Goal: Task Accomplishment & Management: Use online tool/utility

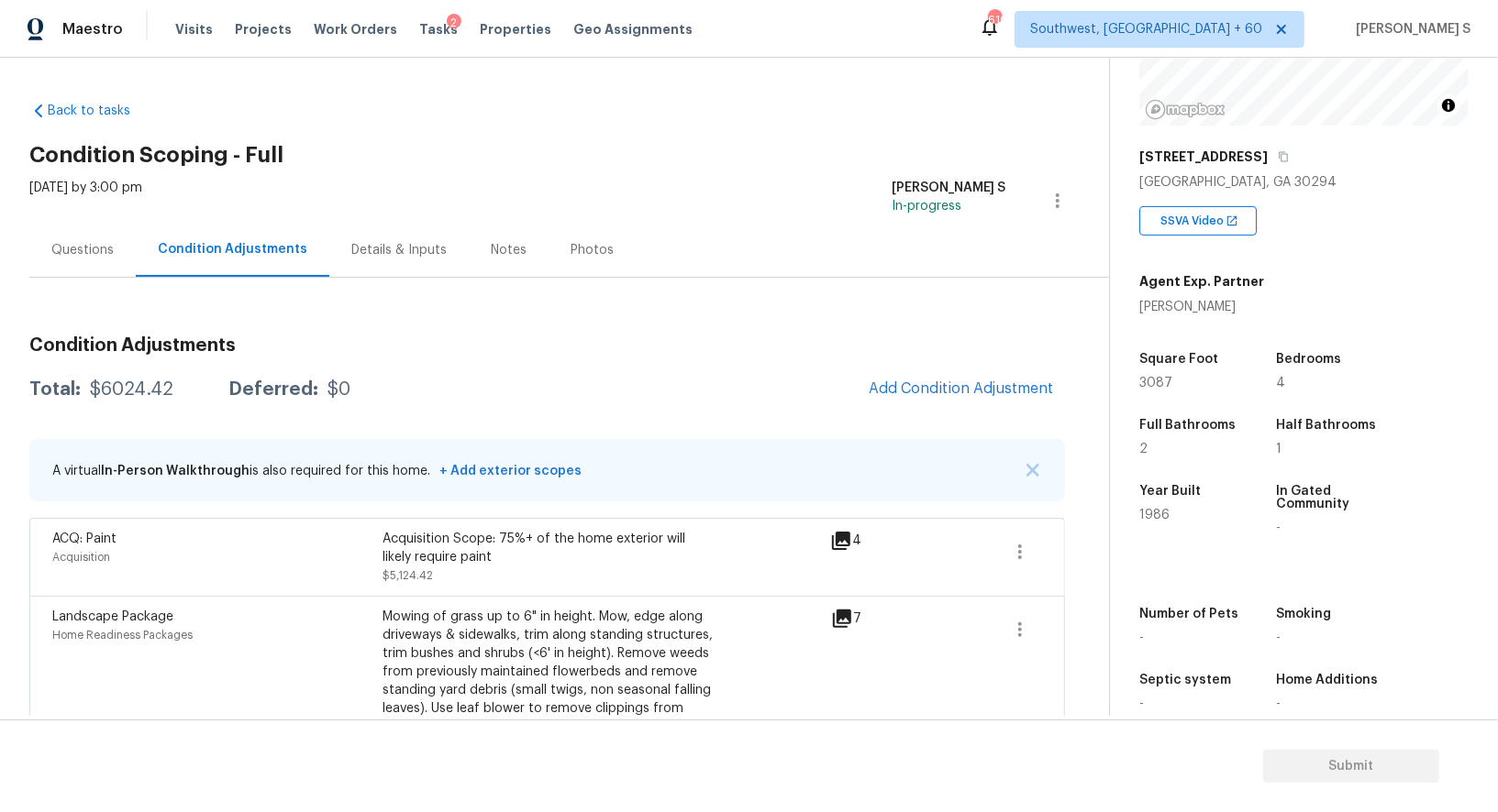
scroll to position [150, 0]
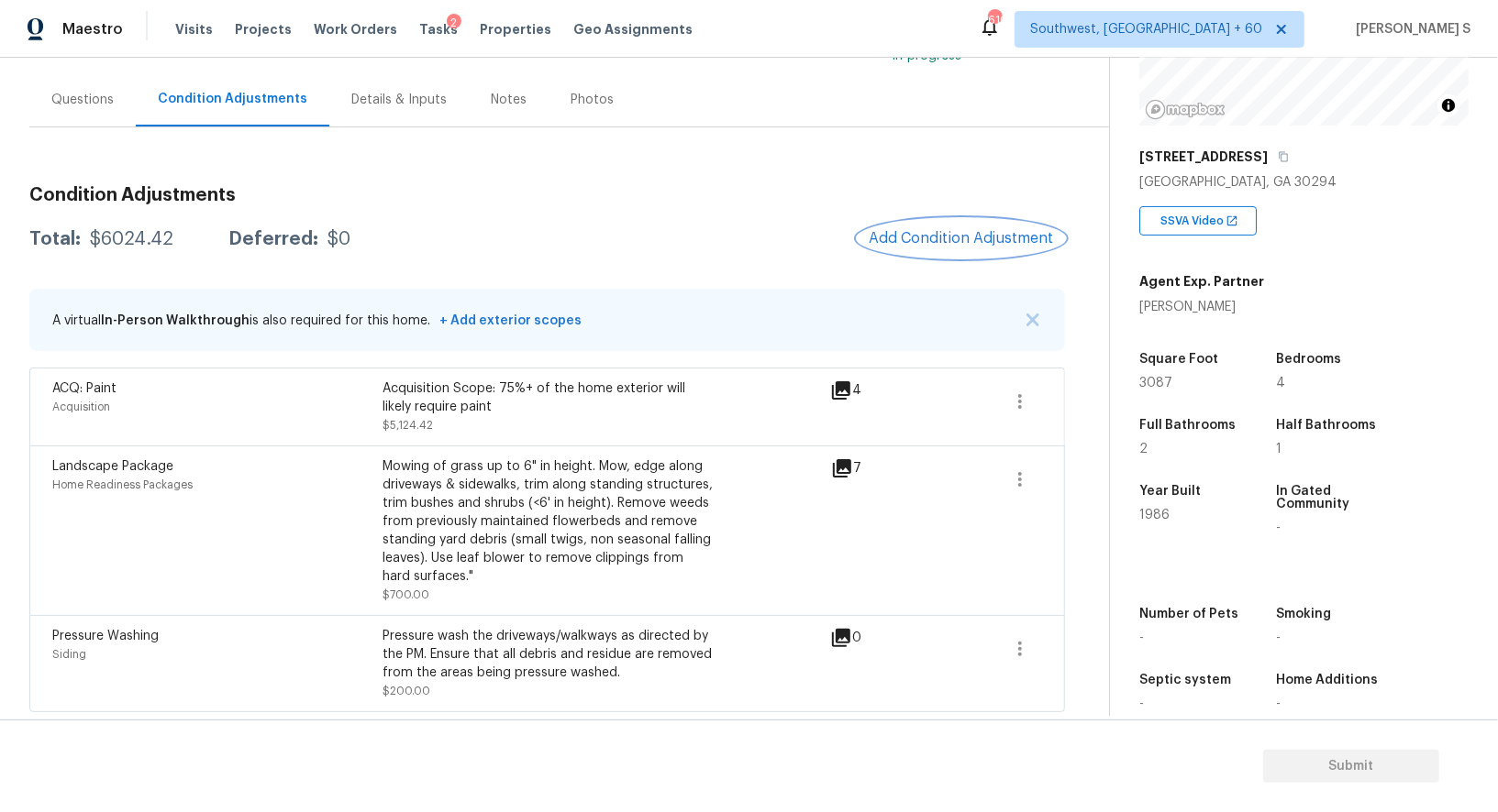
click at [1009, 230] on span "Add Condition Adjustment" at bounding box center [961, 238] width 186 height 17
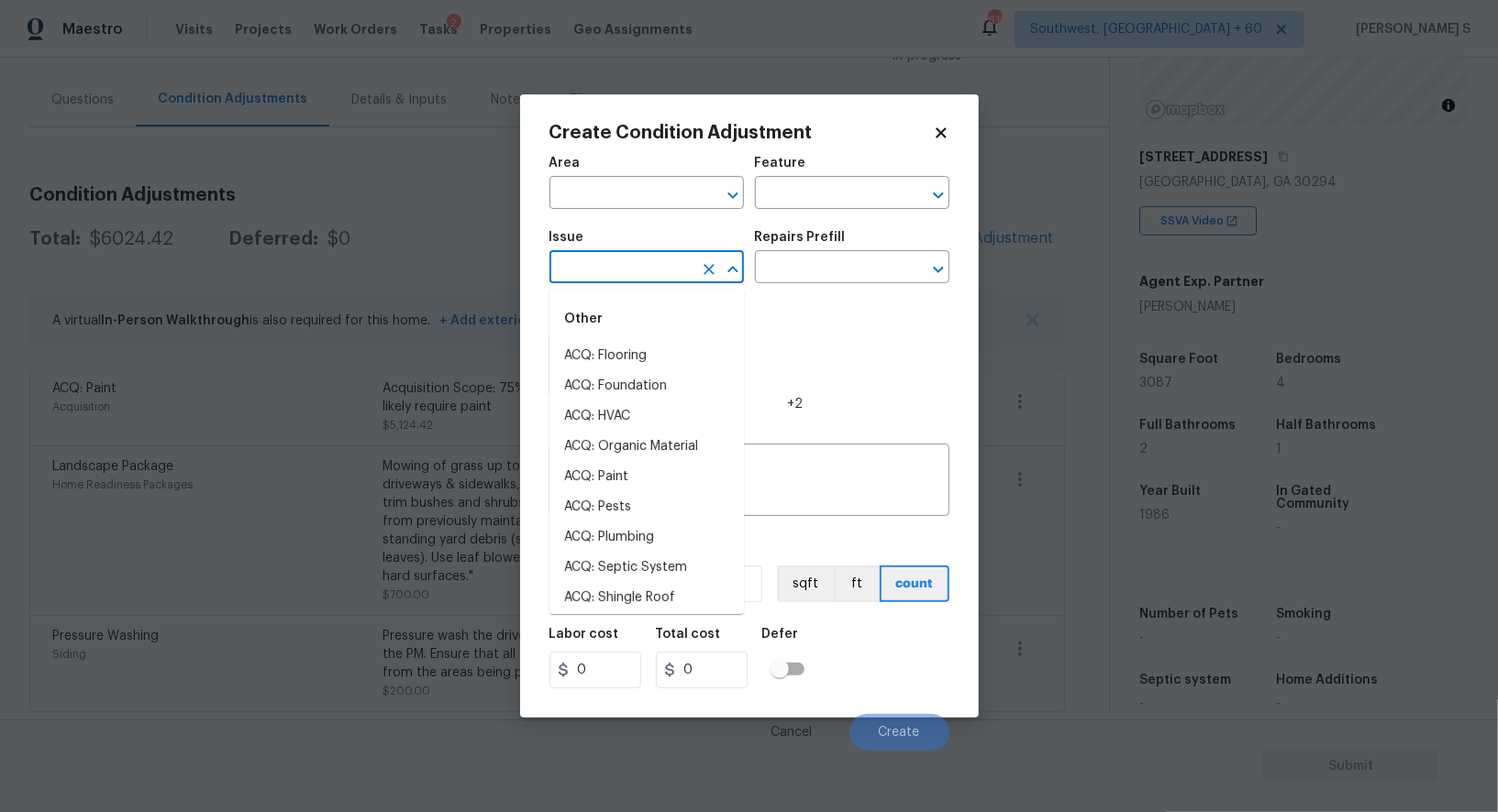
click at [648, 265] on input "text" at bounding box center [621, 269] width 144 height 28
type input "Light Pet Odor"
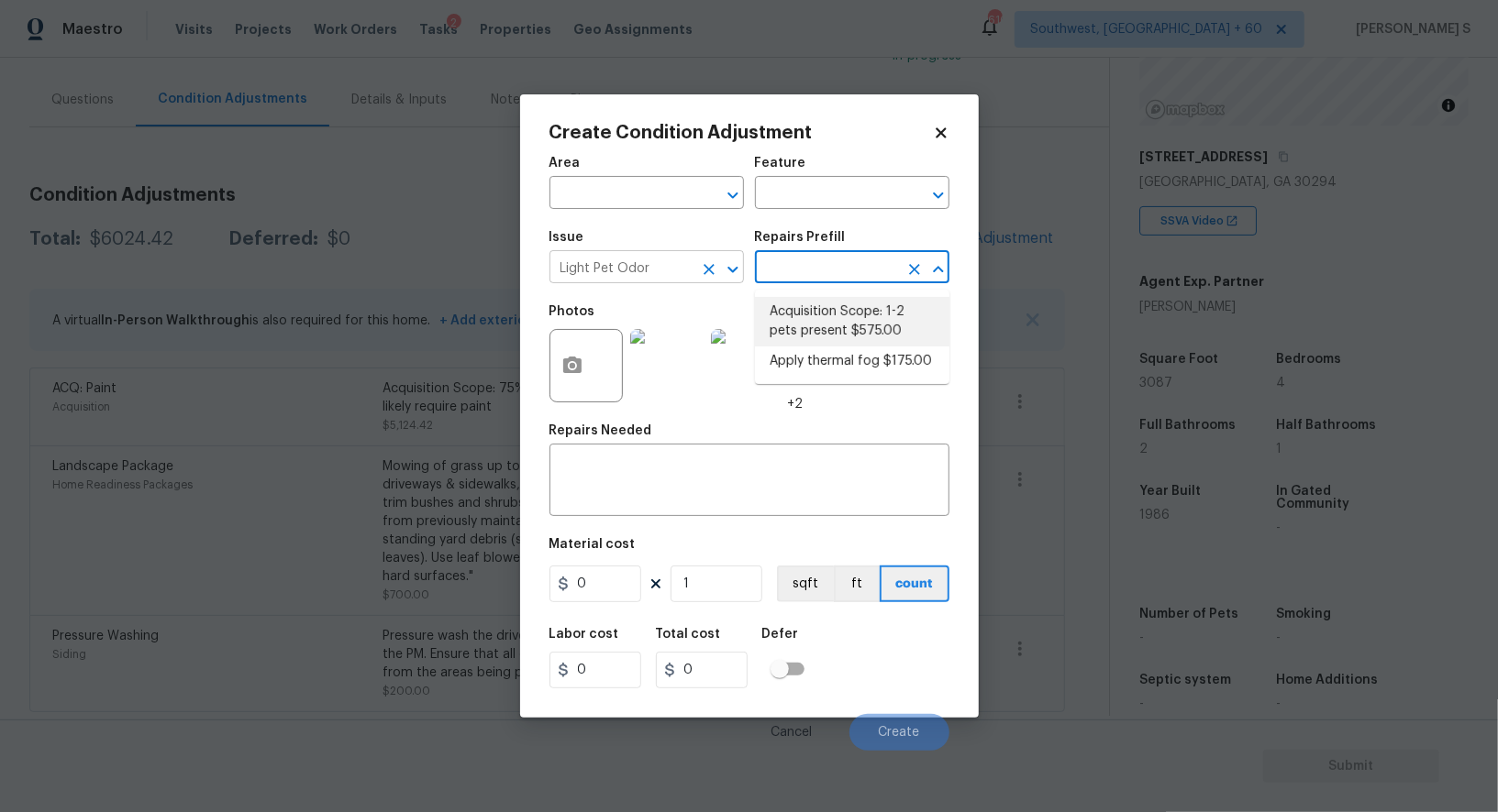
type textarea "Acquisition Scope: 1-2 pets present"
type input "575"
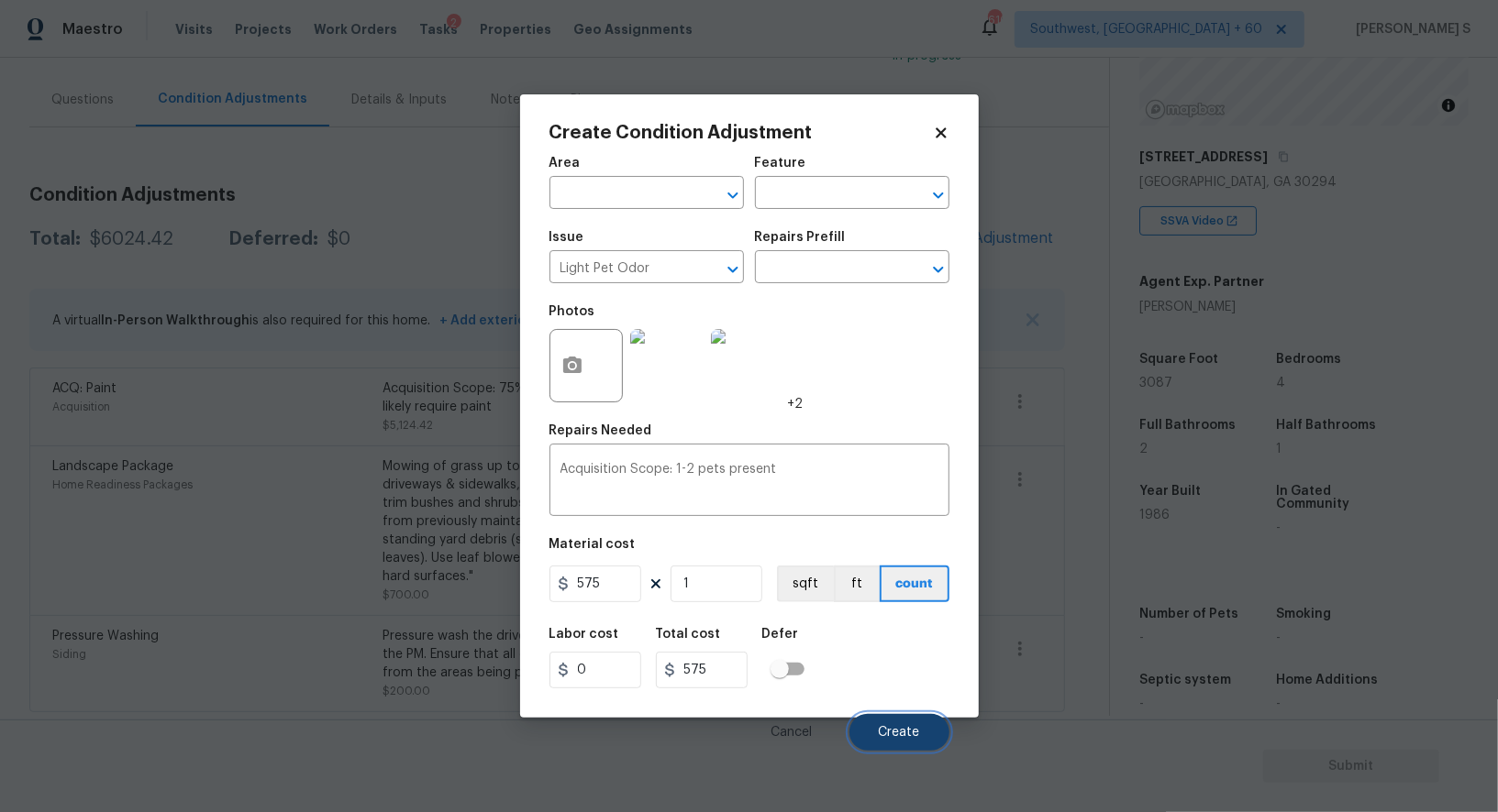
click at [918, 732] on span "Create" at bounding box center [900, 732] width 41 height 14
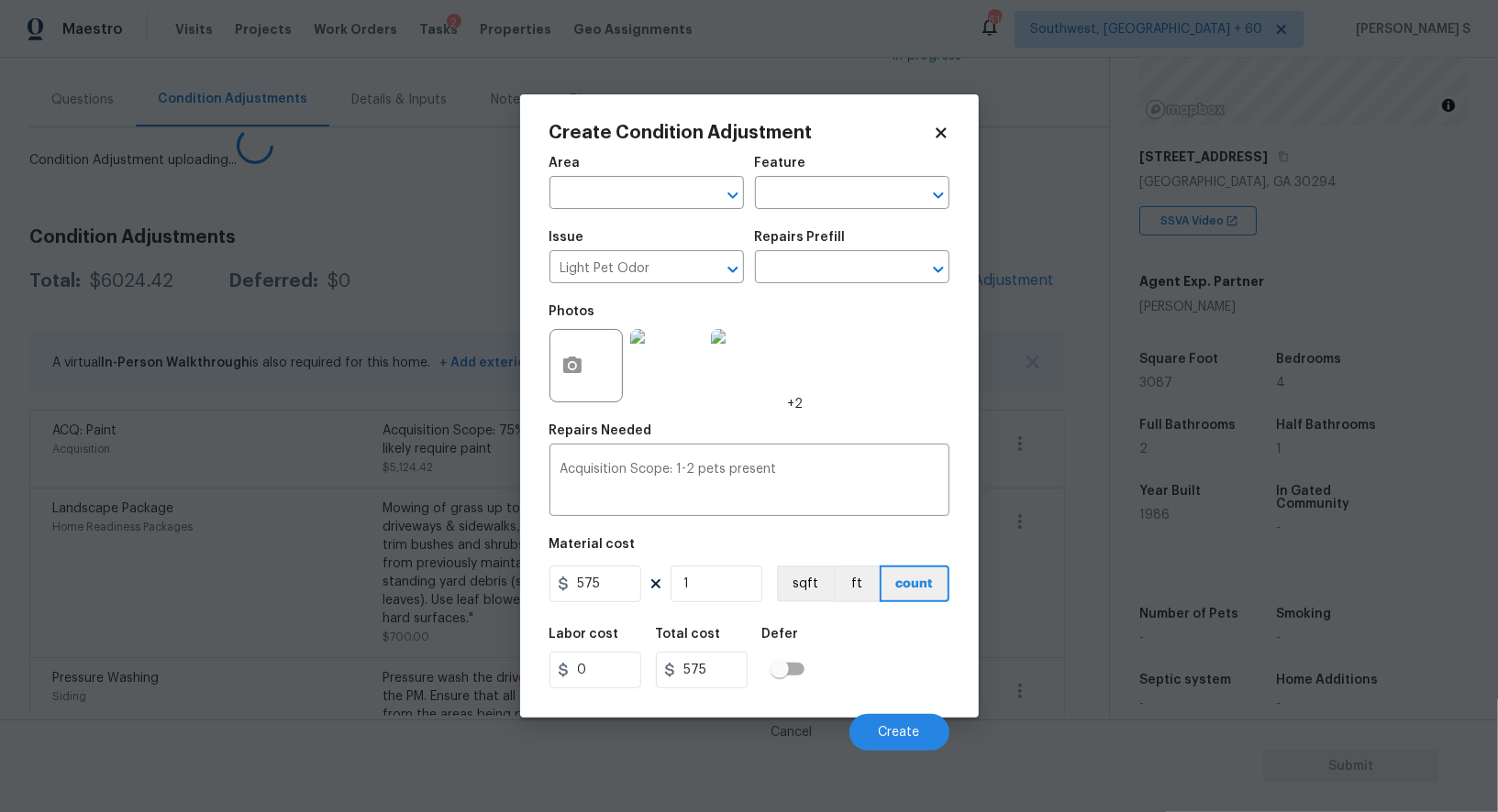
click at [282, 683] on body "Maestro Visits Projects Work Orders Tasks 2 Properties Geo Assignments [GEOGRAP…" at bounding box center [749, 406] width 1498 height 812
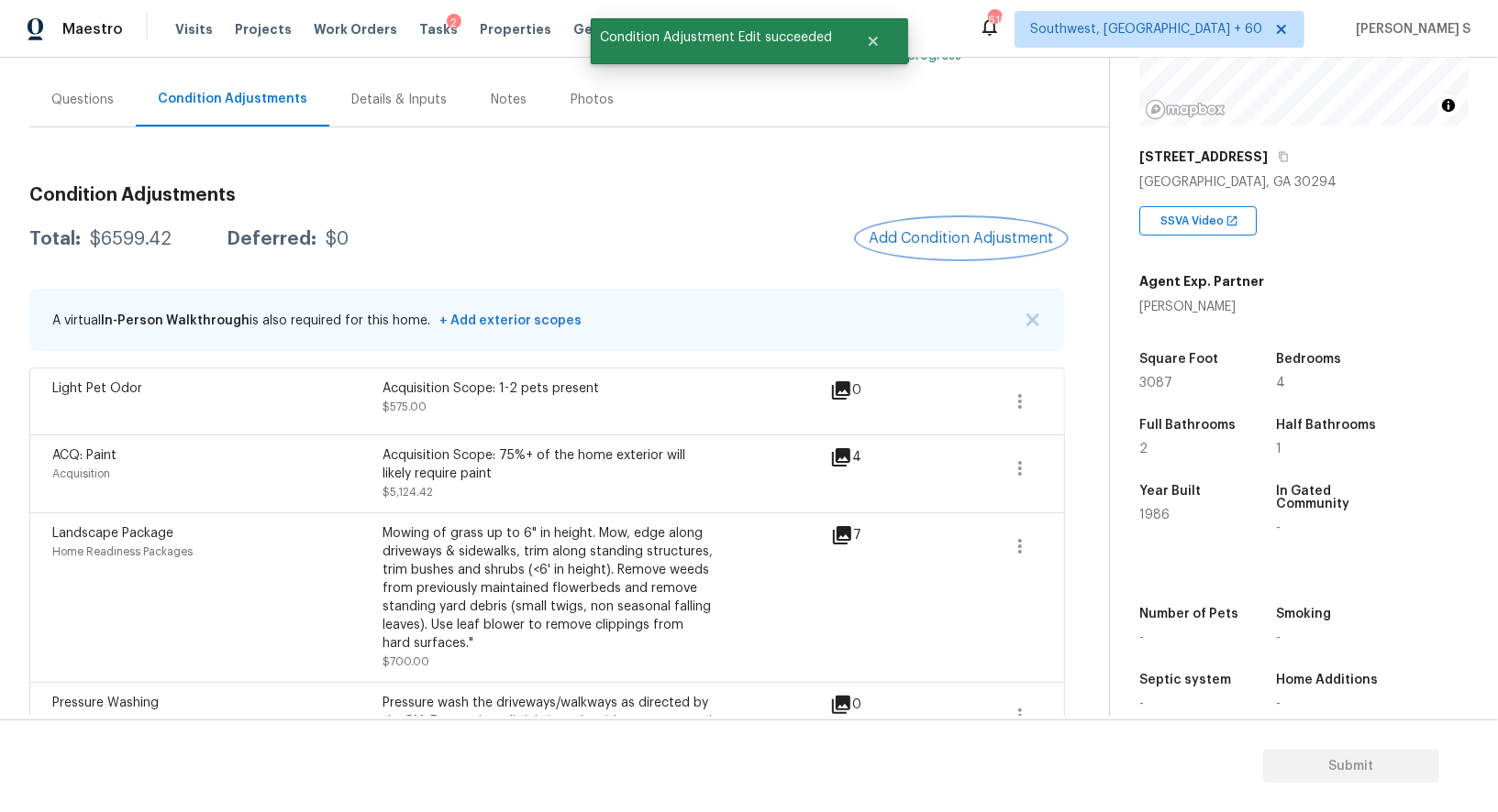
scroll to position [218, 0]
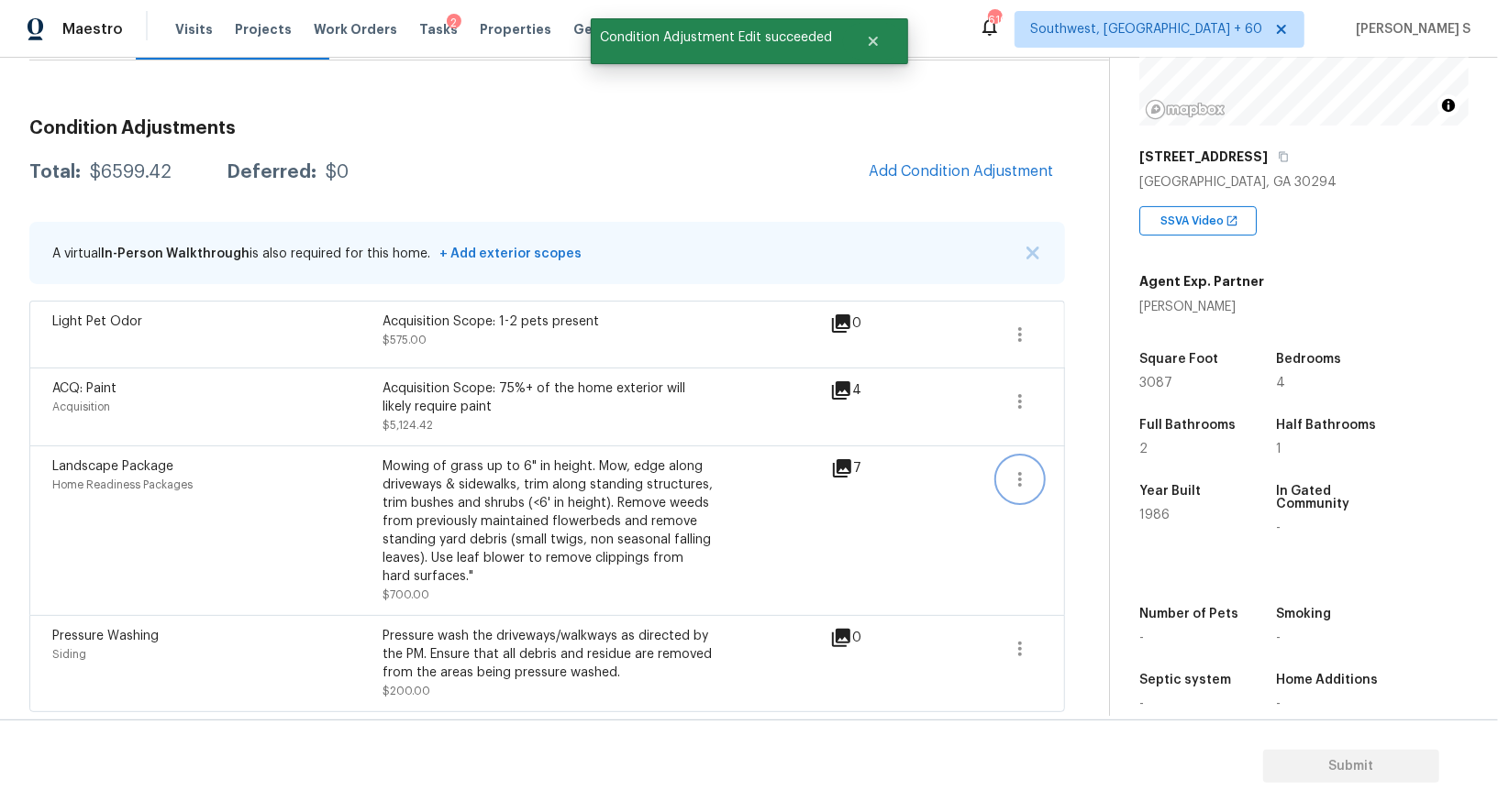
click at [1028, 492] on button "button" at bounding box center [1020, 479] width 44 height 44
click at [1112, 489] on ul "Edit" at bounding box center [1125, 474] width 165 height 37
click at [1059, 483] on link "Edit" at bounding box center [1125, 474] width 156 height 27
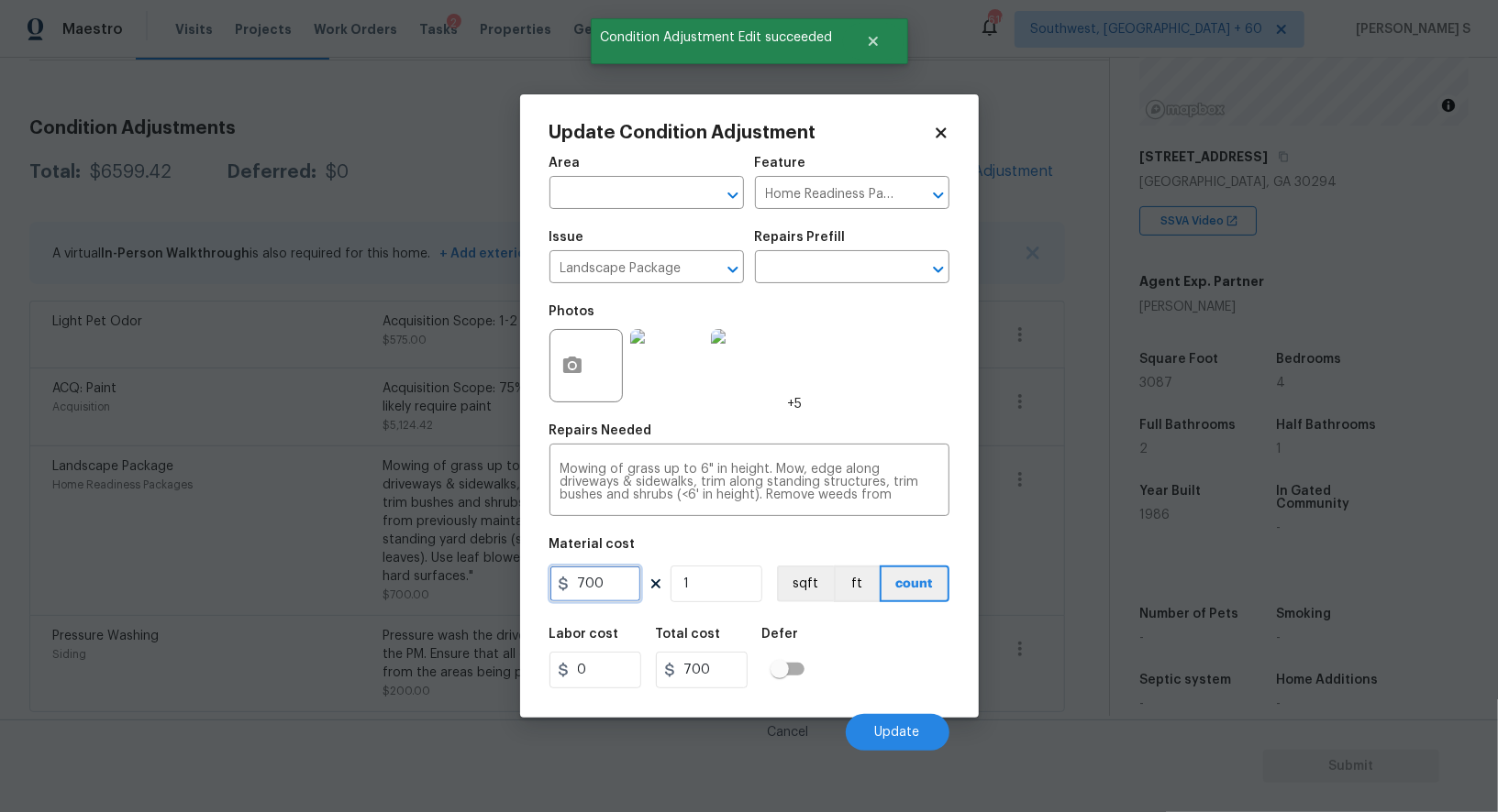
click at [608, 601] on input "700" at bounding box center [596, 583] width 92 height 37
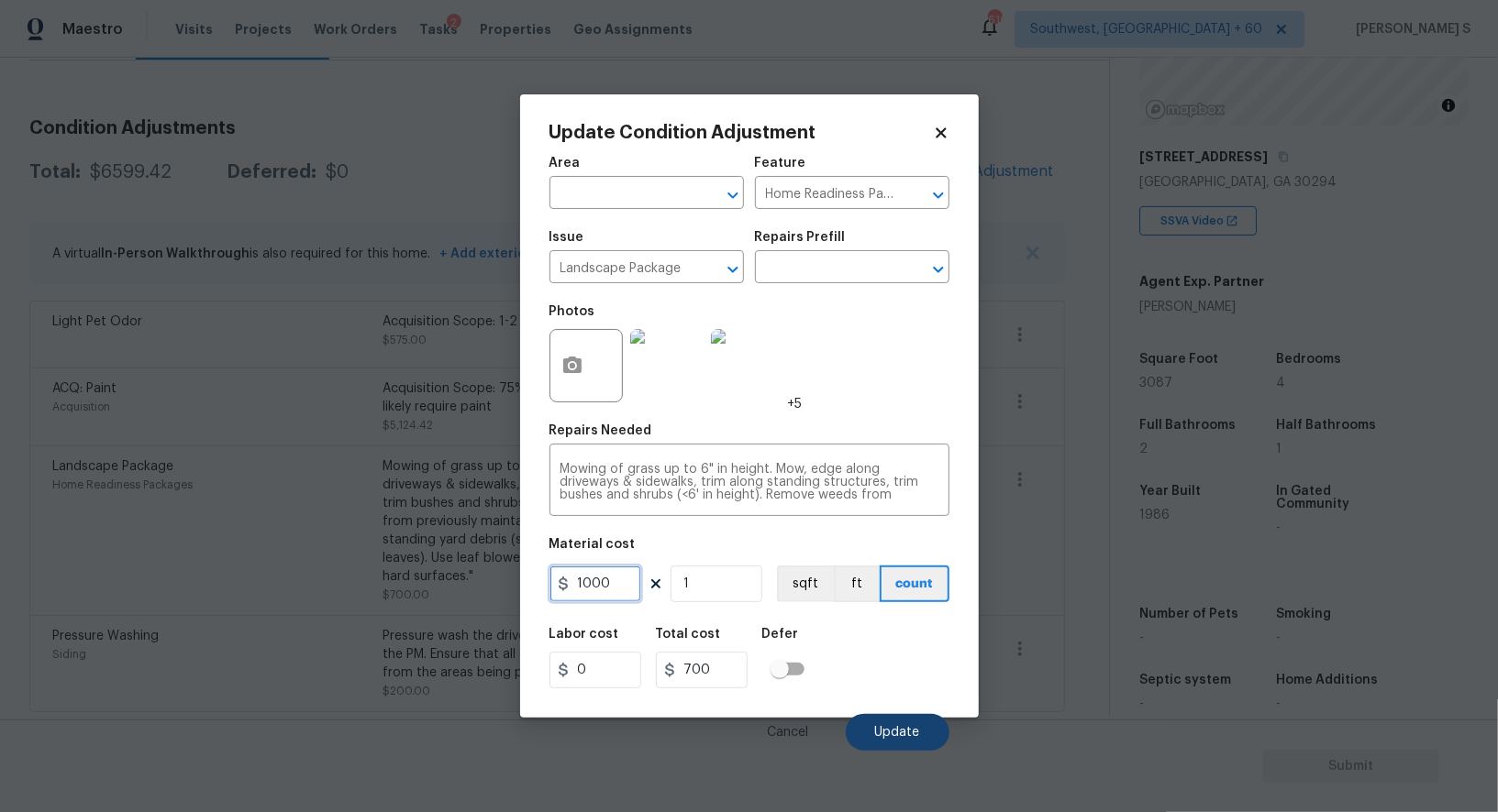
type input "1000"
click at [859, 721] on button "Update" at bounding box center [898, 732] width 103 height 37
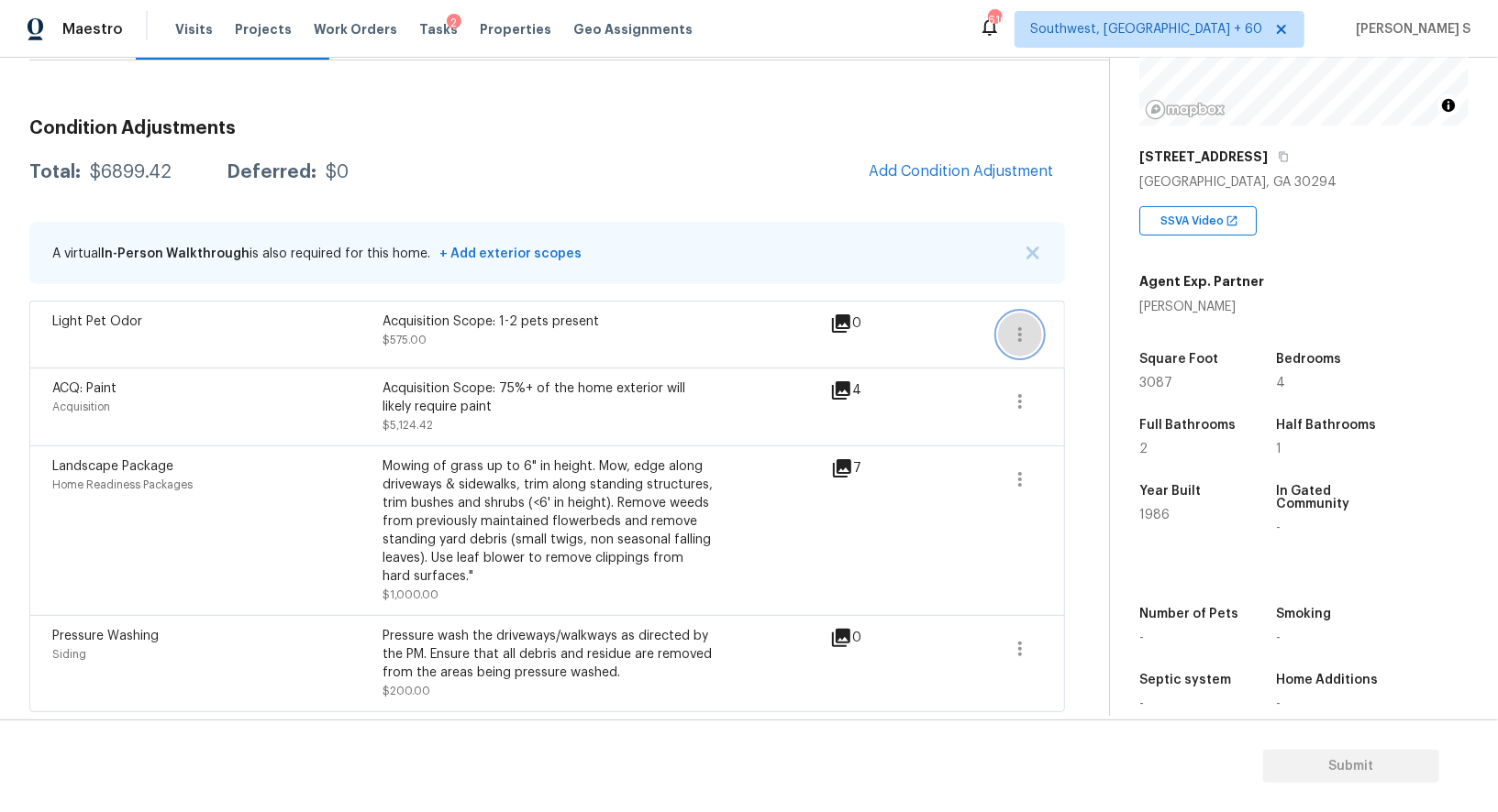
click at [1028, 324] on icon "button" at bounding box center [1020, 334] width 22 height 22
click at [1168, 323] on div "Edit" at bounding box center [1125, 330] width 144 height 19
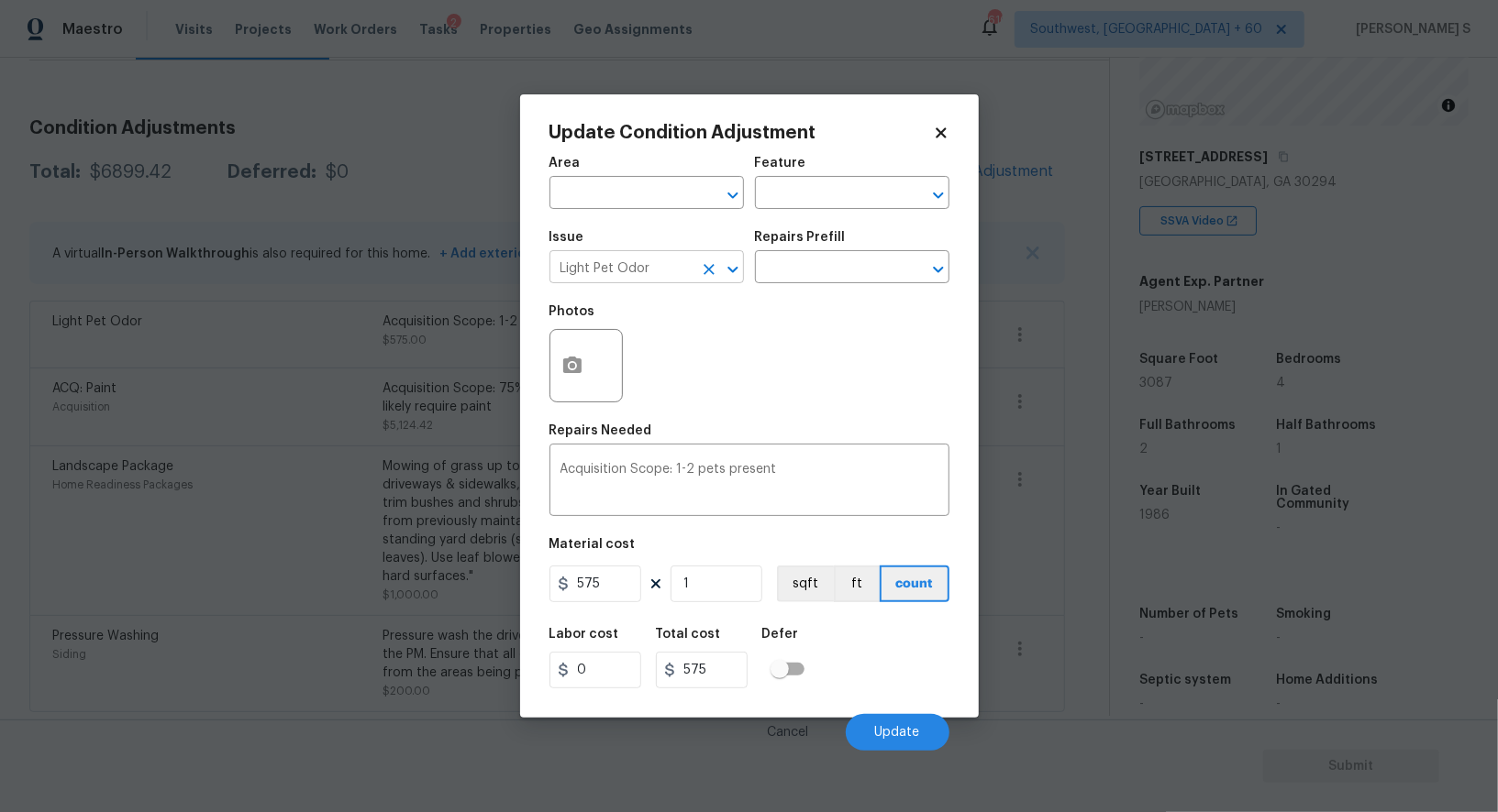
click at [675, 263] on input "Light Pet Odor" at bounding box center [621, 269] width 144 height 28
type input "Pet Odor"
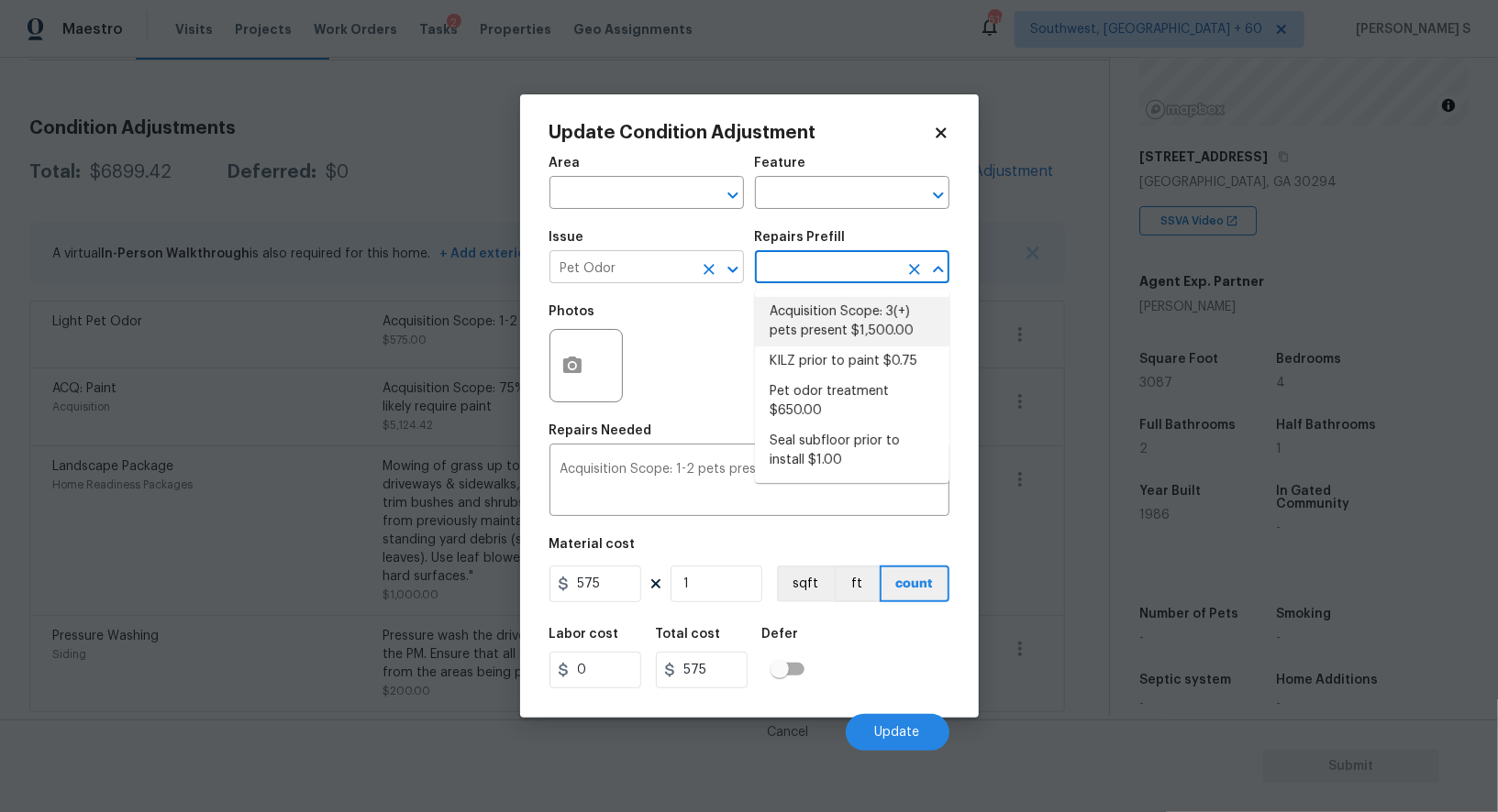
type textarea "Acquisition Scope: 3(+) pets present"
type input "1500"
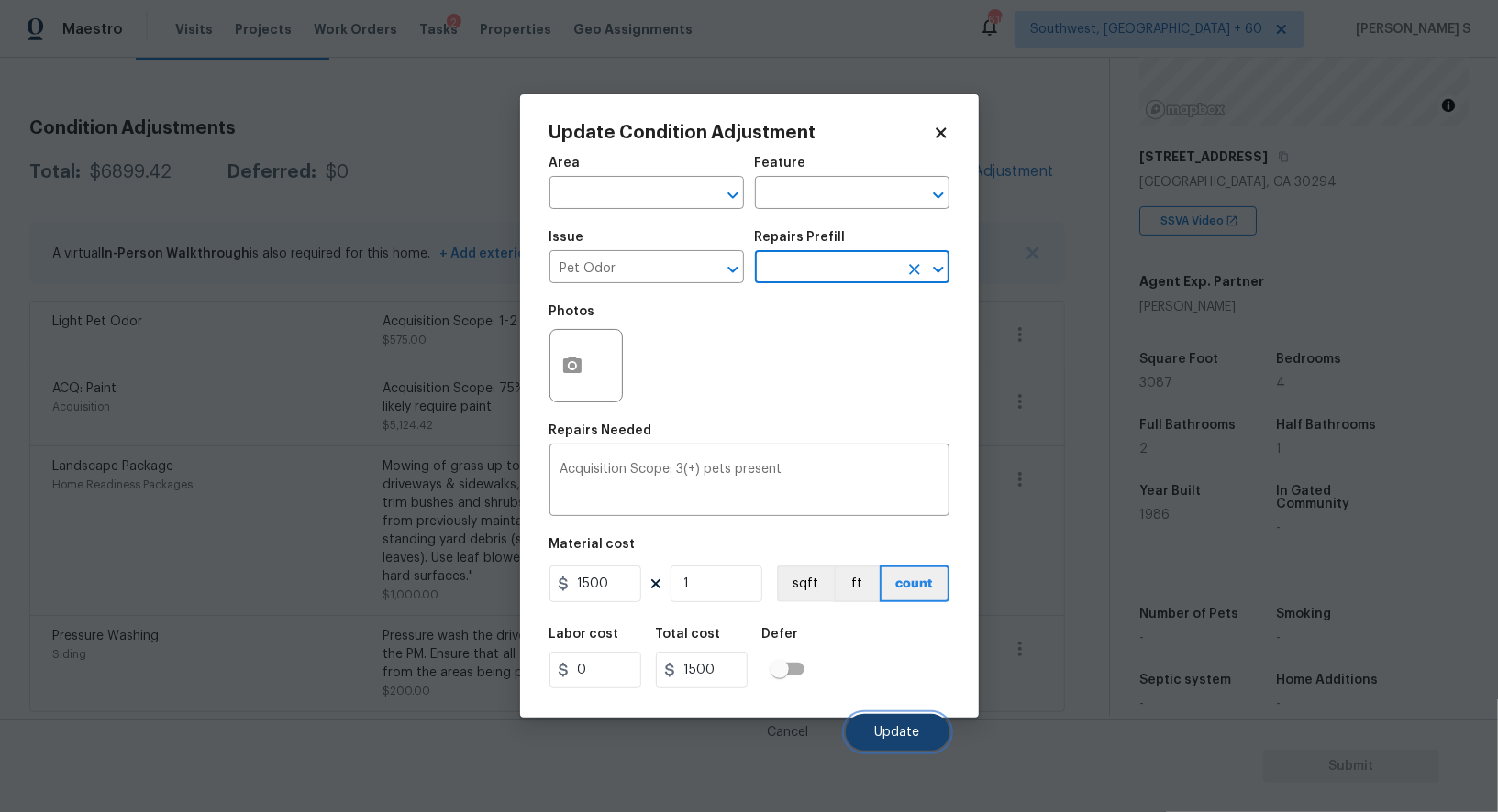
click at [898, 724] on button "Update" at bounding box center [898, 732] width 103 height 37
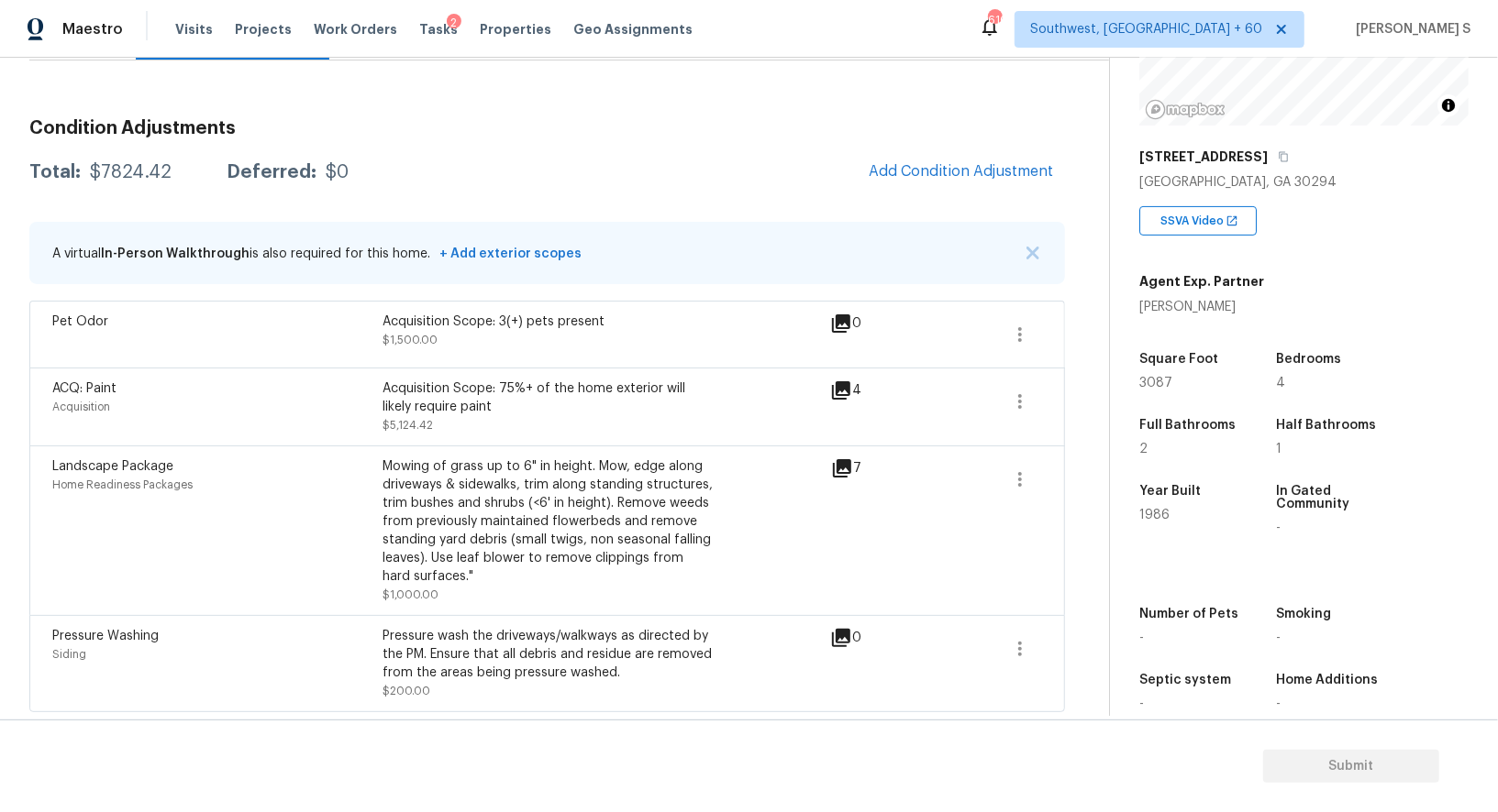
scroll to position [39, 0]
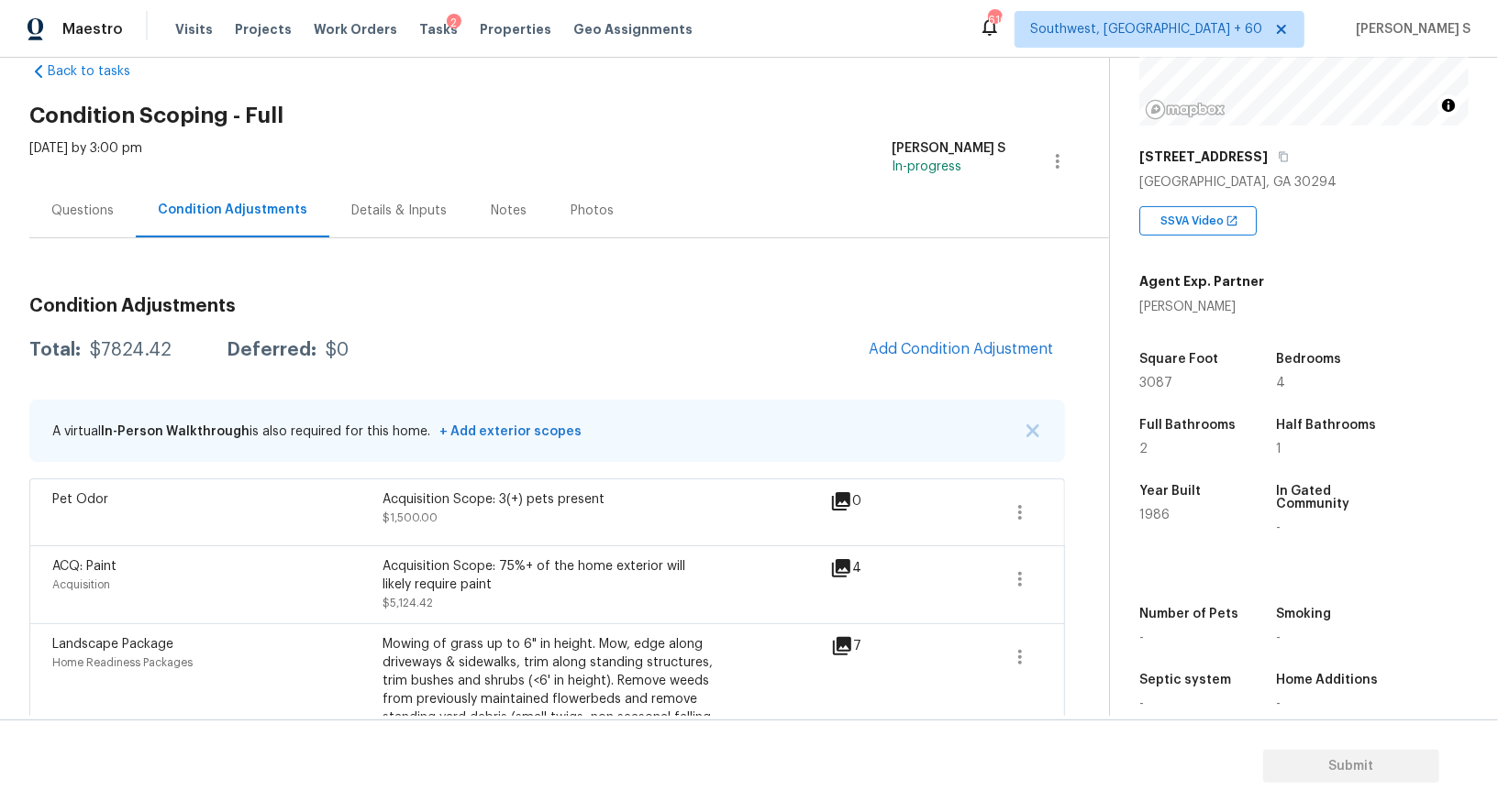
click at [946, 323] on div "Condition Adjustments Total: $7824.42 Deferred: $0 Add Condition Adjustment A v…" at bounding box center [547, 586] width 1036 height 608
click at [968, 335] on button "Add Condition Adjustment" at bounding box center [961, 349] width 207 height 38
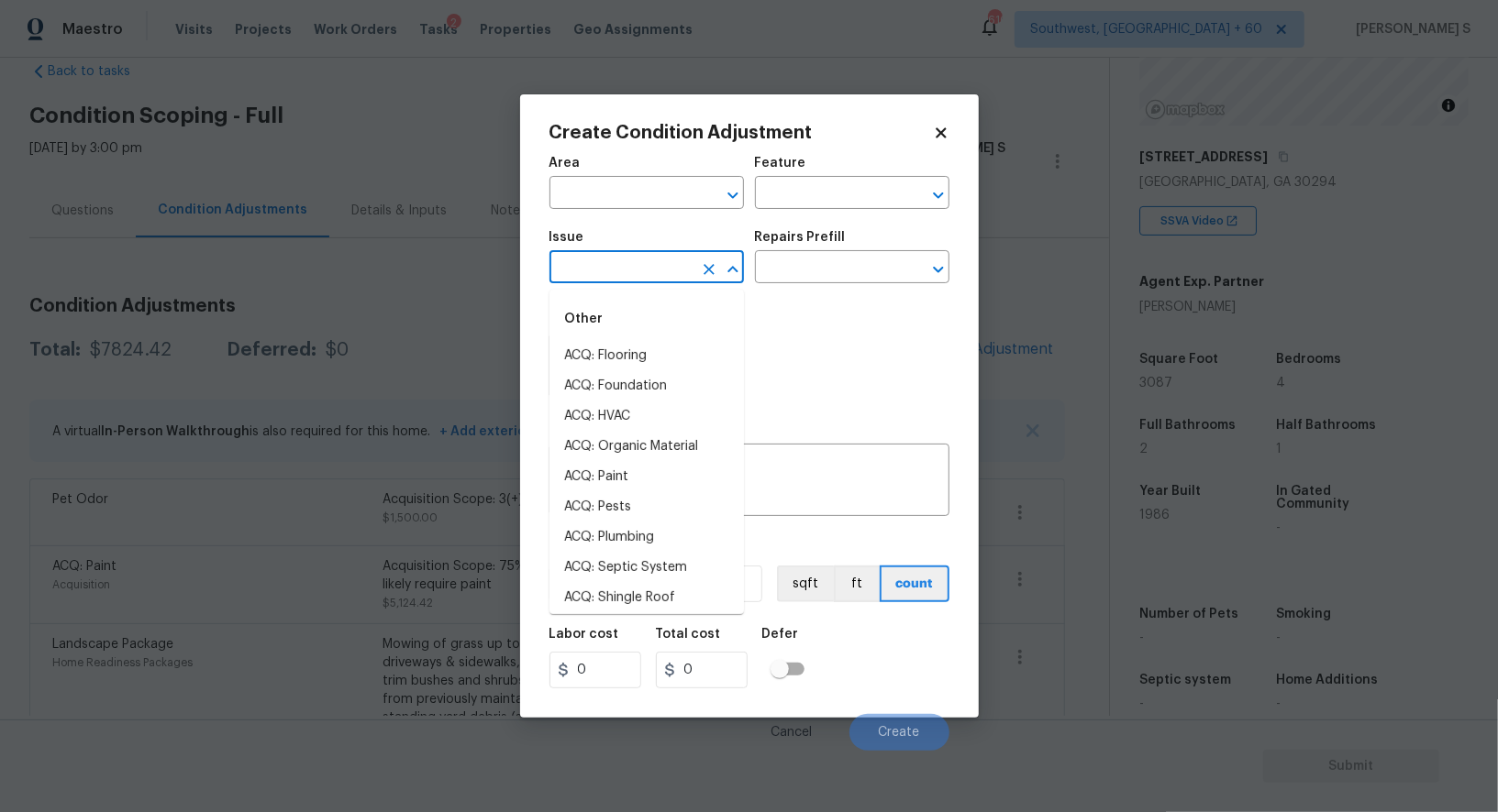
click at [635, 269] on input "text" at bounding box center [621, 269] width 144 height 28
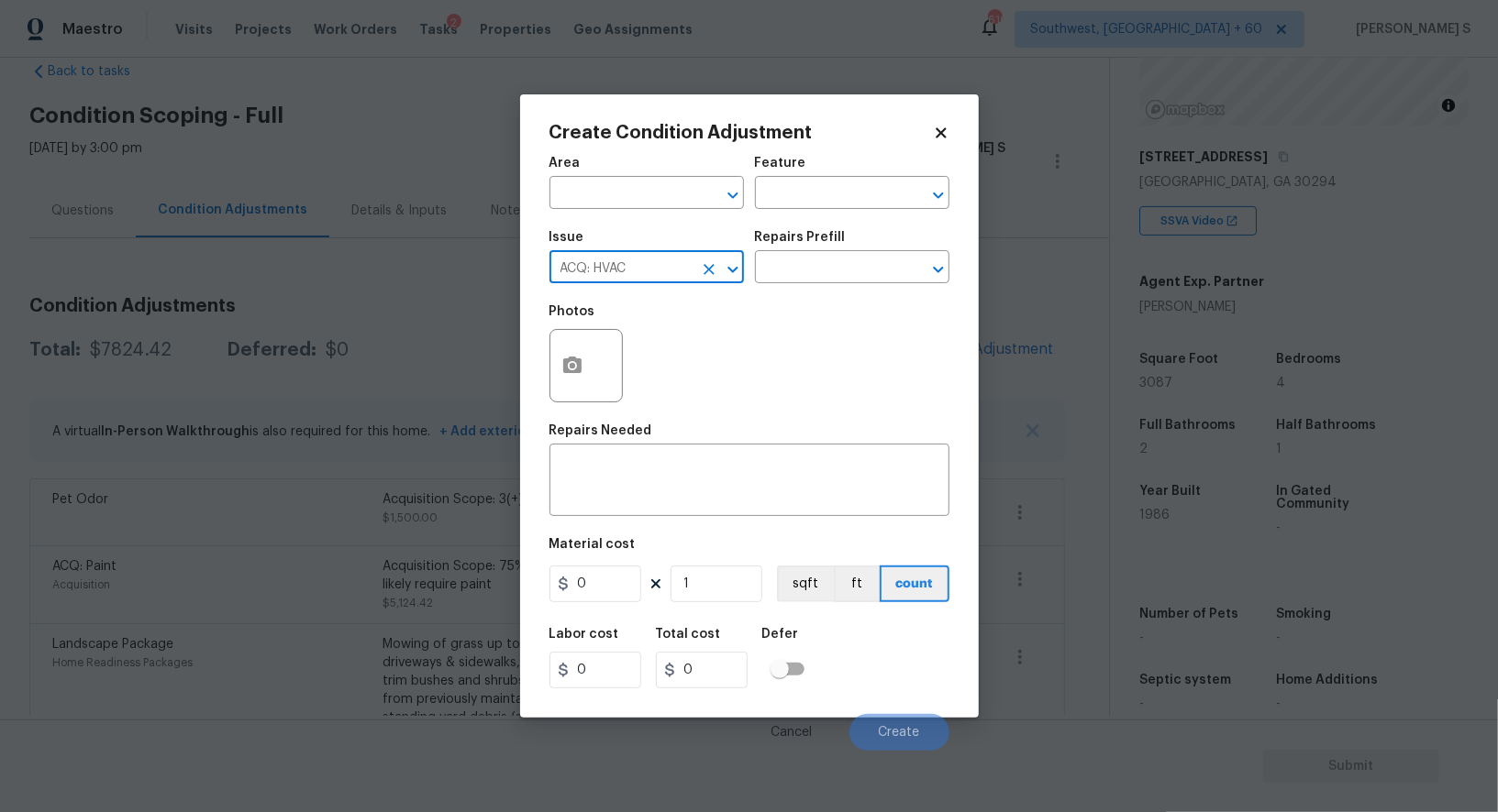
type input "ACQ: HVAC"
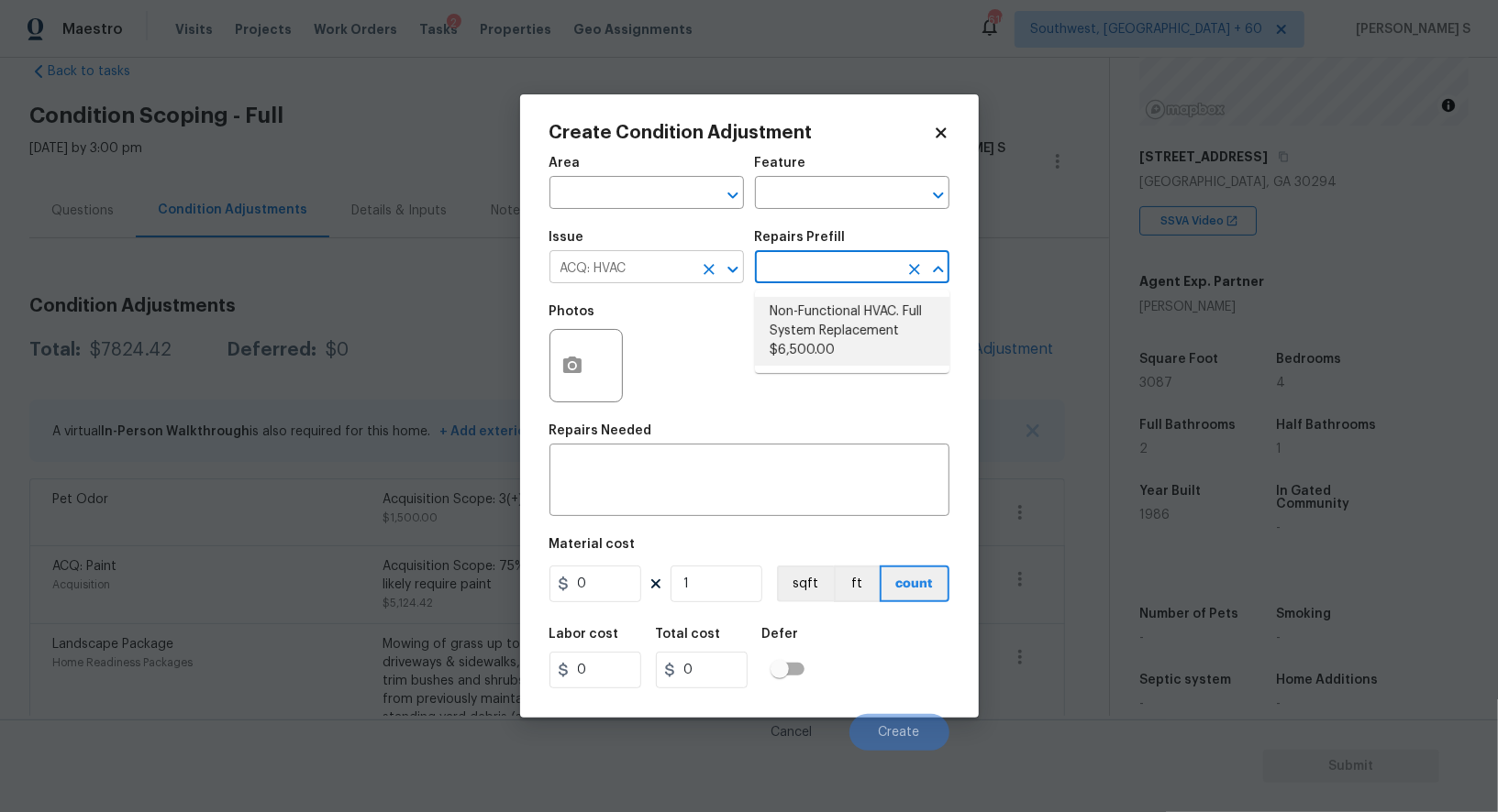
type input "Acquisition"
type textarea "Acquisition Scope: Full System Replacement"
type input "6500"
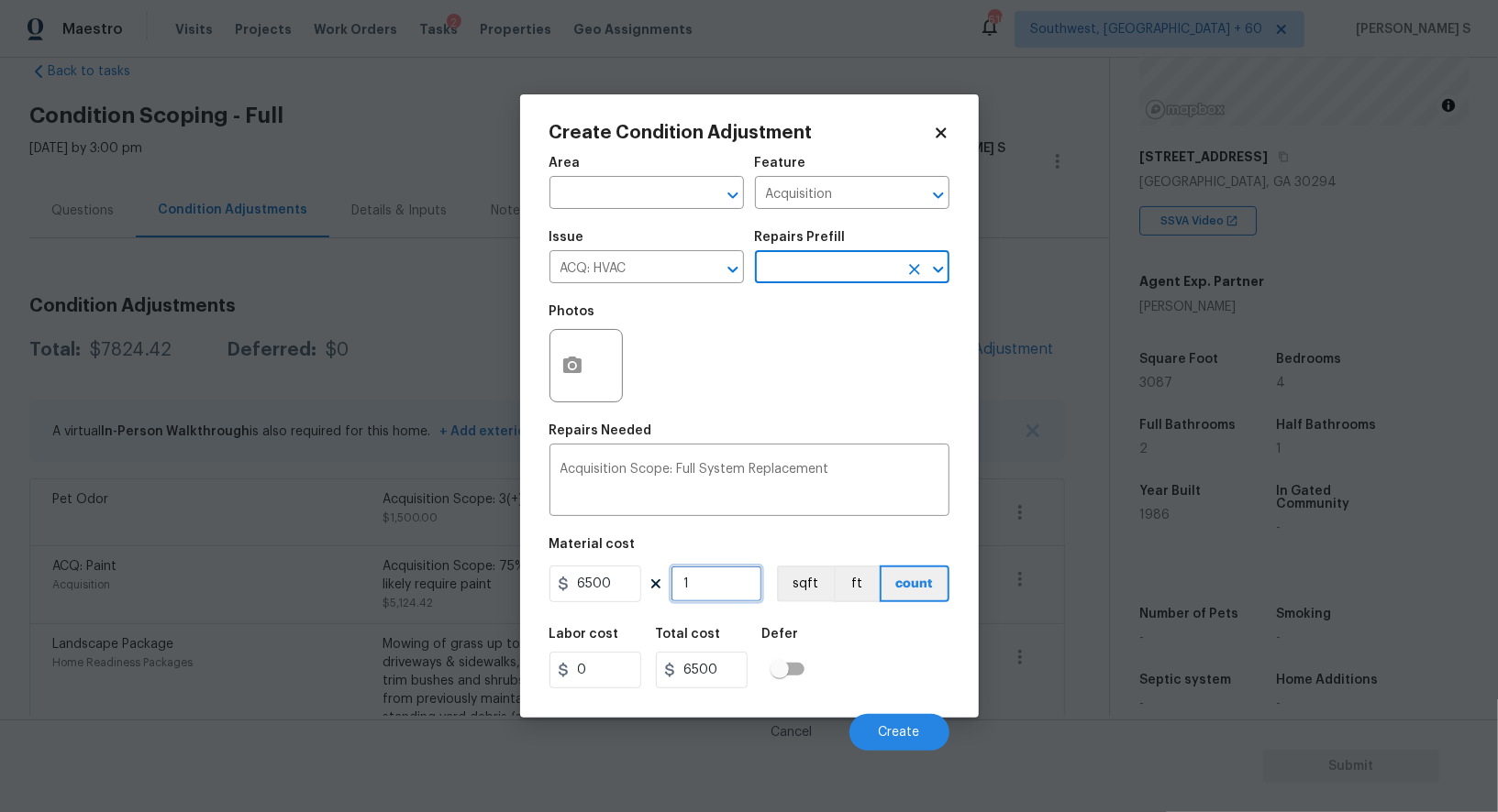
click at [730, 602] on input "1" at bounding box center [717, 583] width 92 height 37
type input "2"
type input "13000"
type input "2"
click at [919, 673] on div "Labor cost 0 Total cost 13000 Defer" at bounding box center [749, 658] width 400 height 83
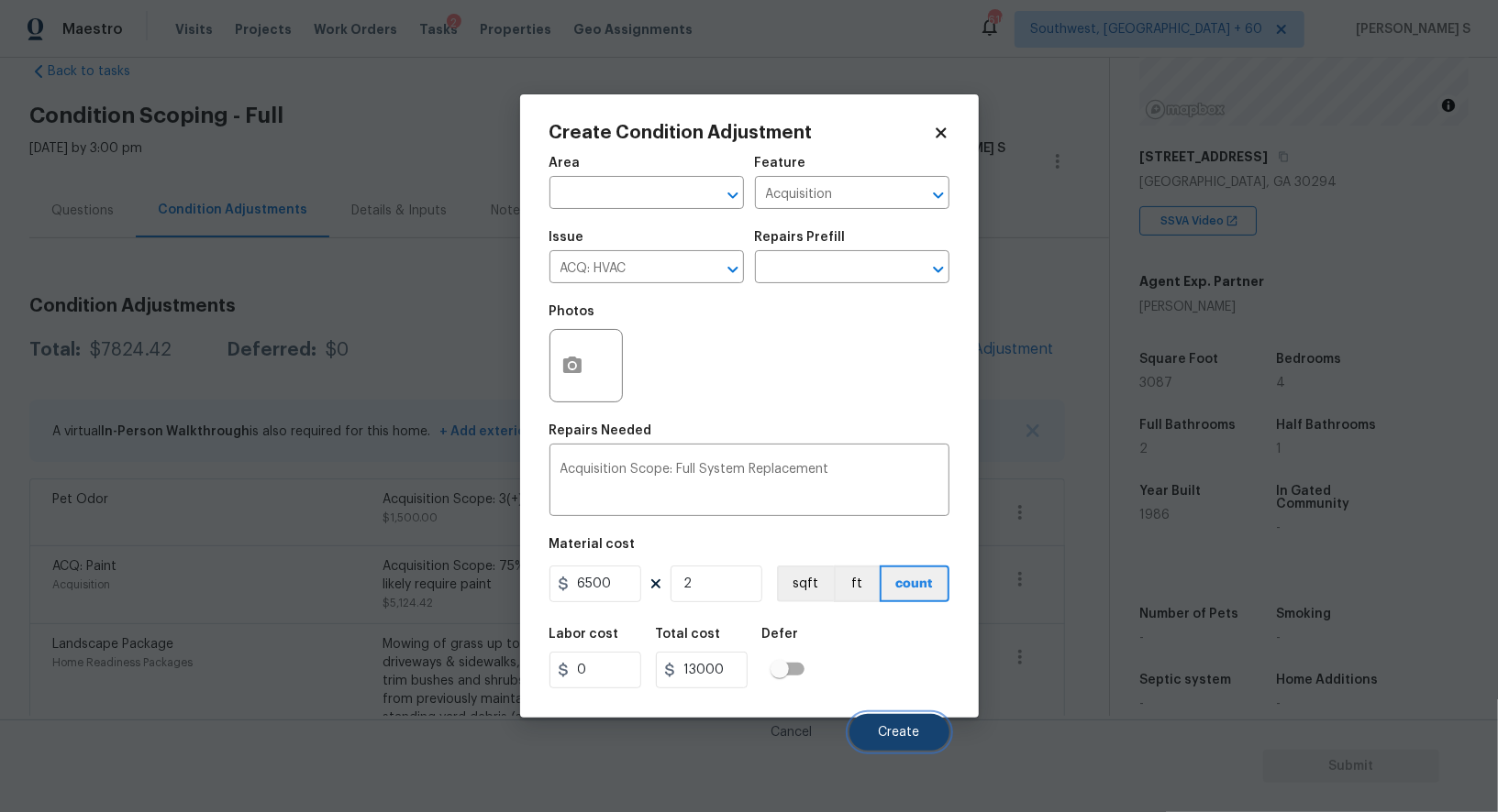
click at [883, 738] on span "Create" at bounding box center [900, 732] width 41 height 14
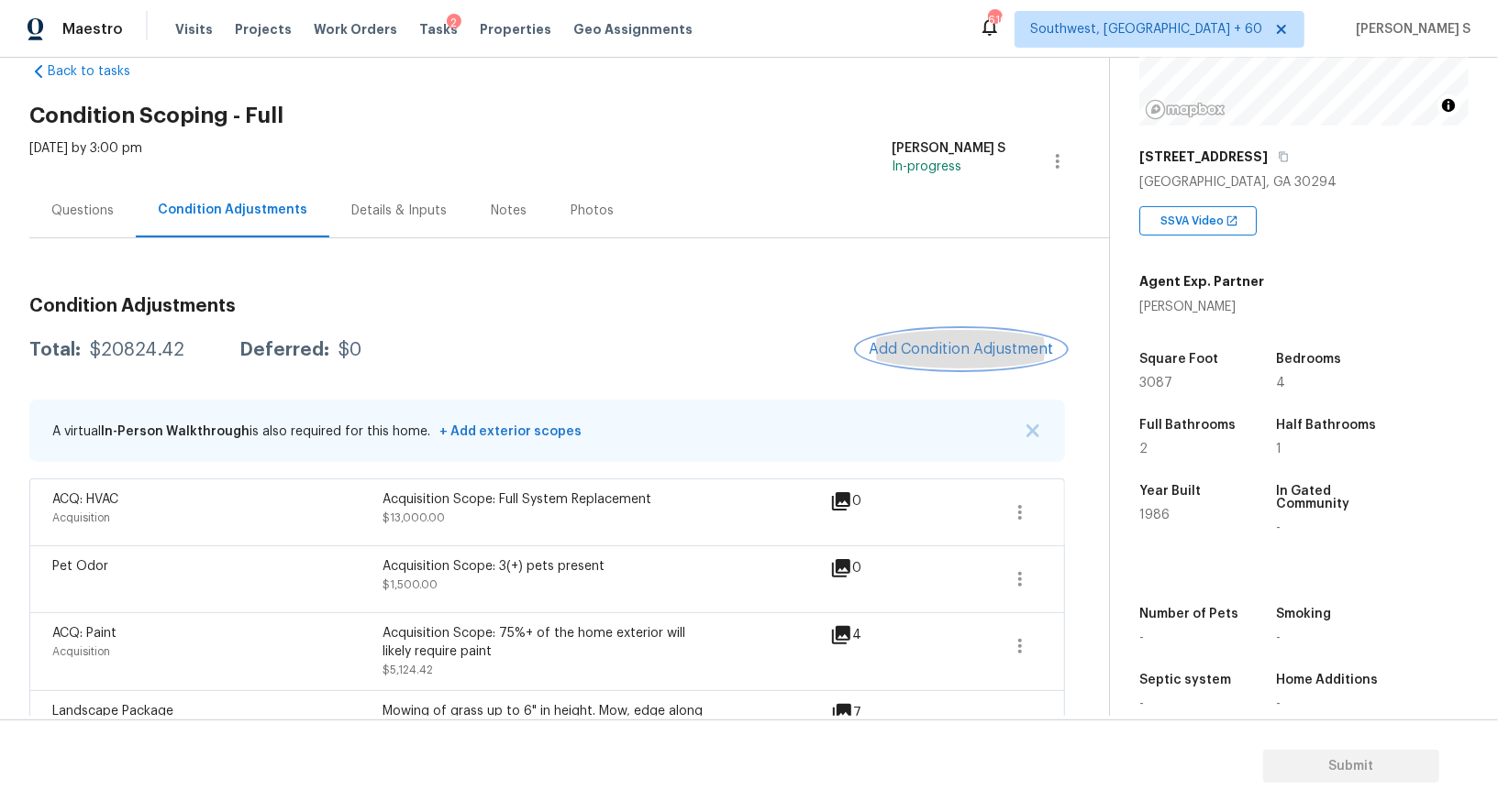
click at [943, 351] on span "Add Condition Adjustment" at bounding box center [961, 350] width 186 height 17
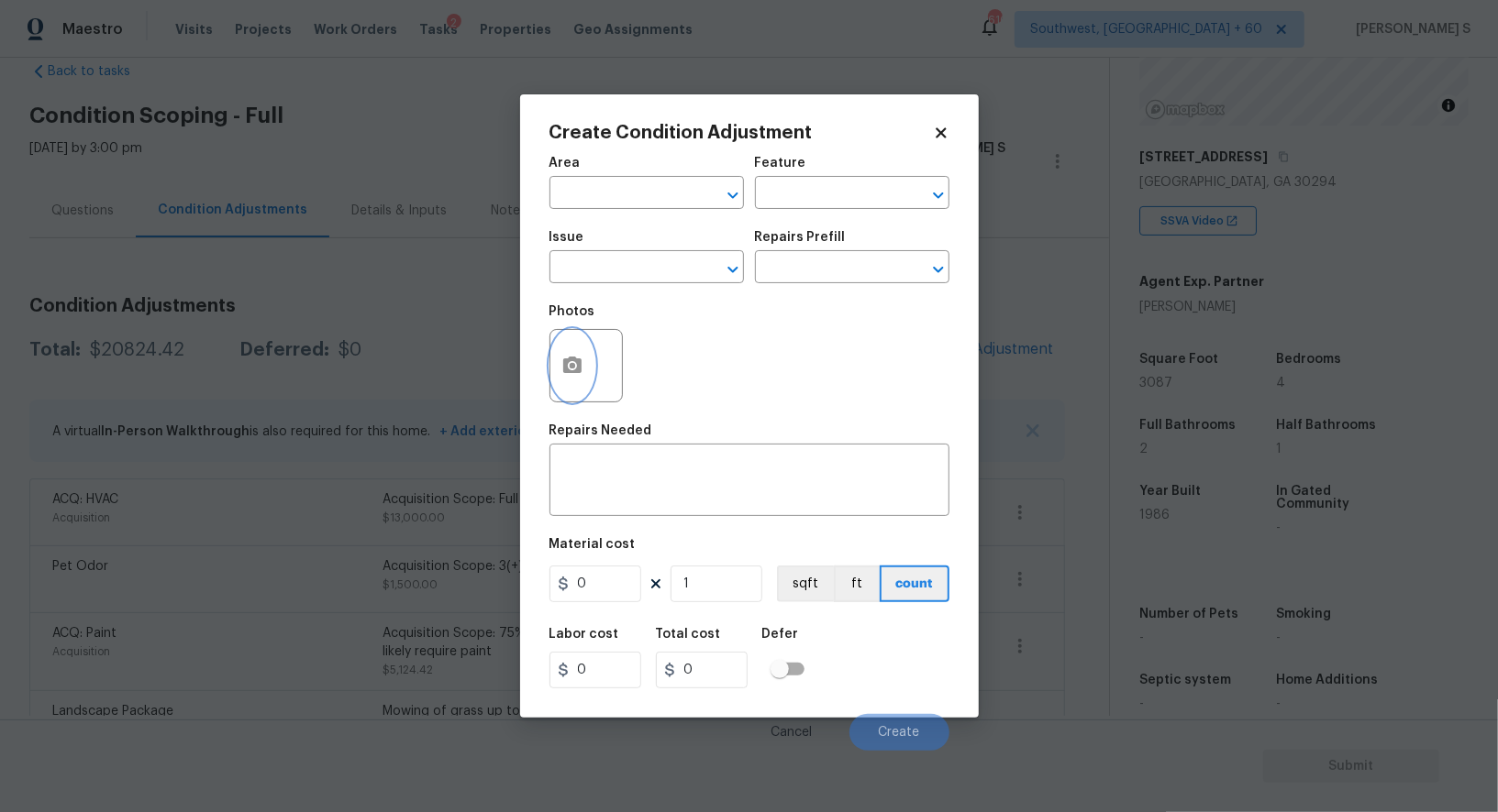
click at [586, 343] on button "button" at bounding box center [572, 366] width 44 height 71
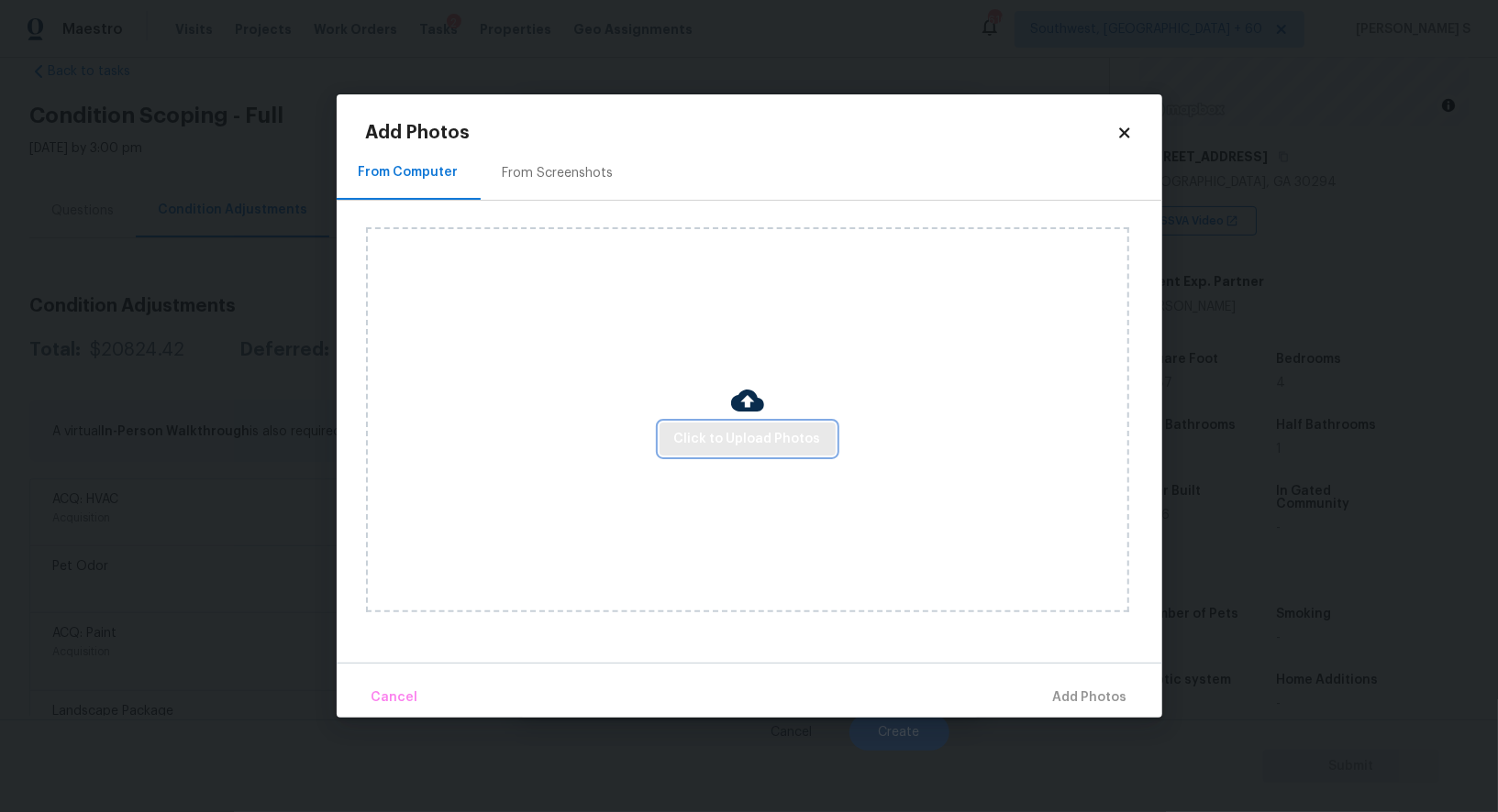
click at [691, 434] on span "Click to Upload Photos" at bounding box center [748, 440] width 146 height 23
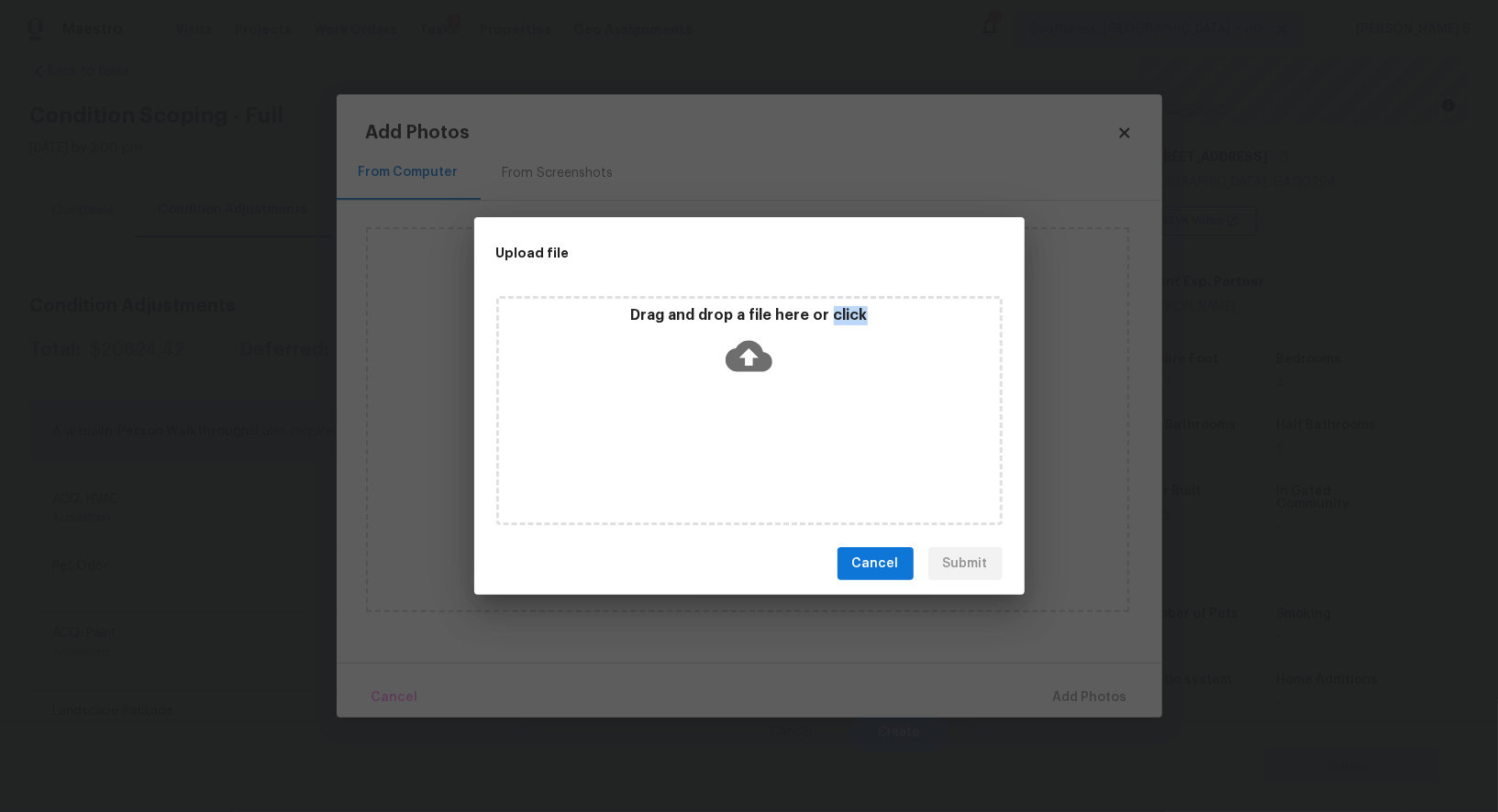
click at [691, 434] on div "Drag and drop a file here or click" at bounding box center [749, 411] width 507 height 229
